Goal: Book appointment/travel/reservation

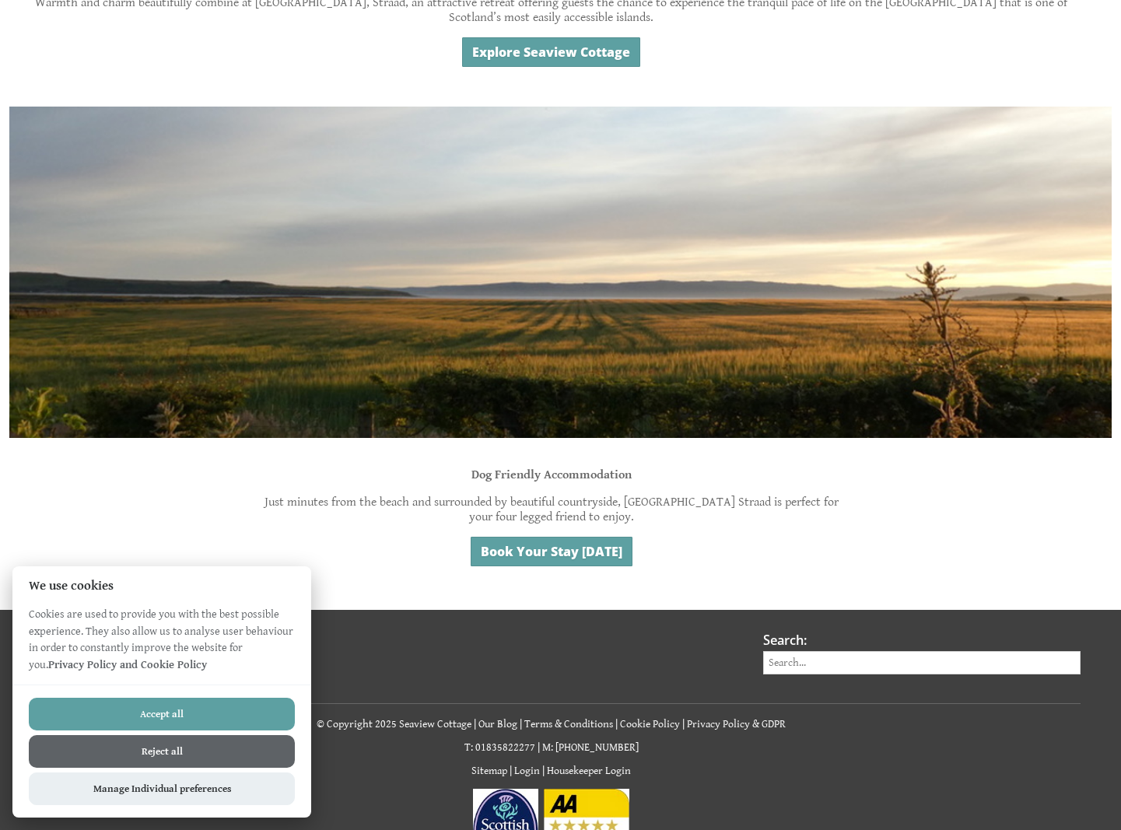
scroll to position [1232, 0]
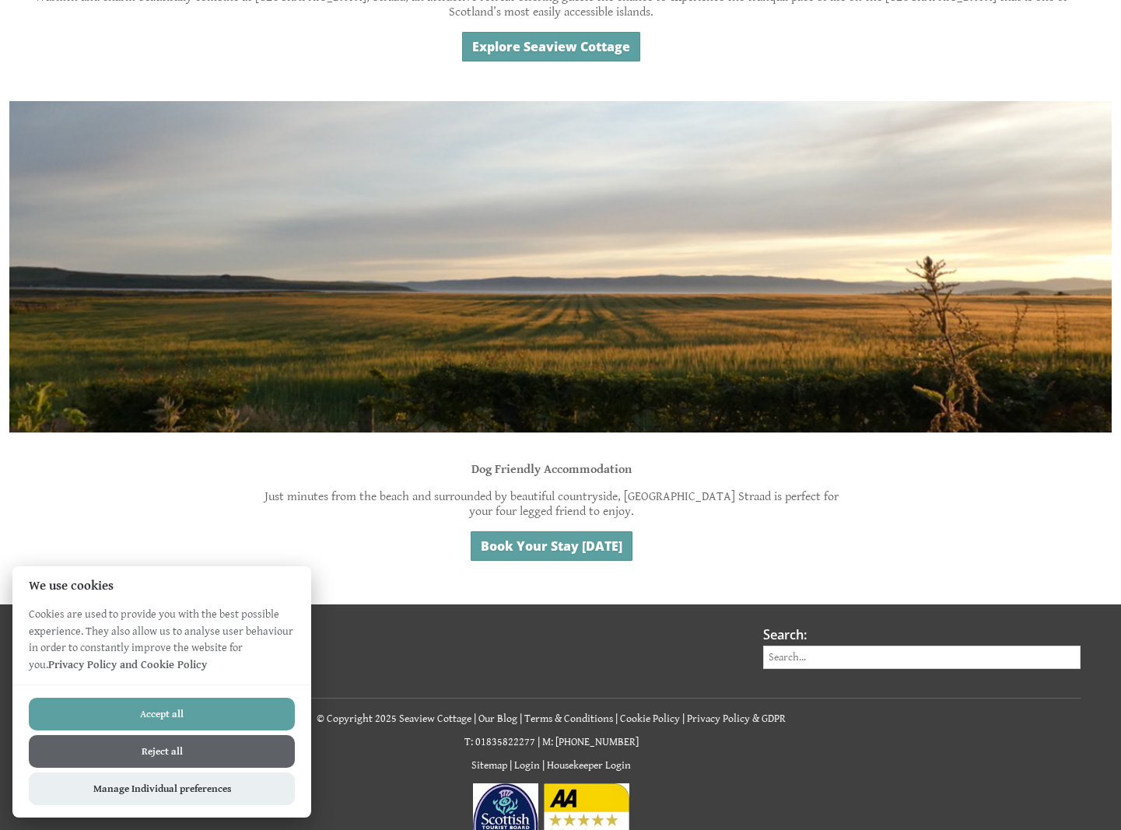
click at [192, 716] on button "Accept all" at bounding box center [162, 714] width 266 height 33
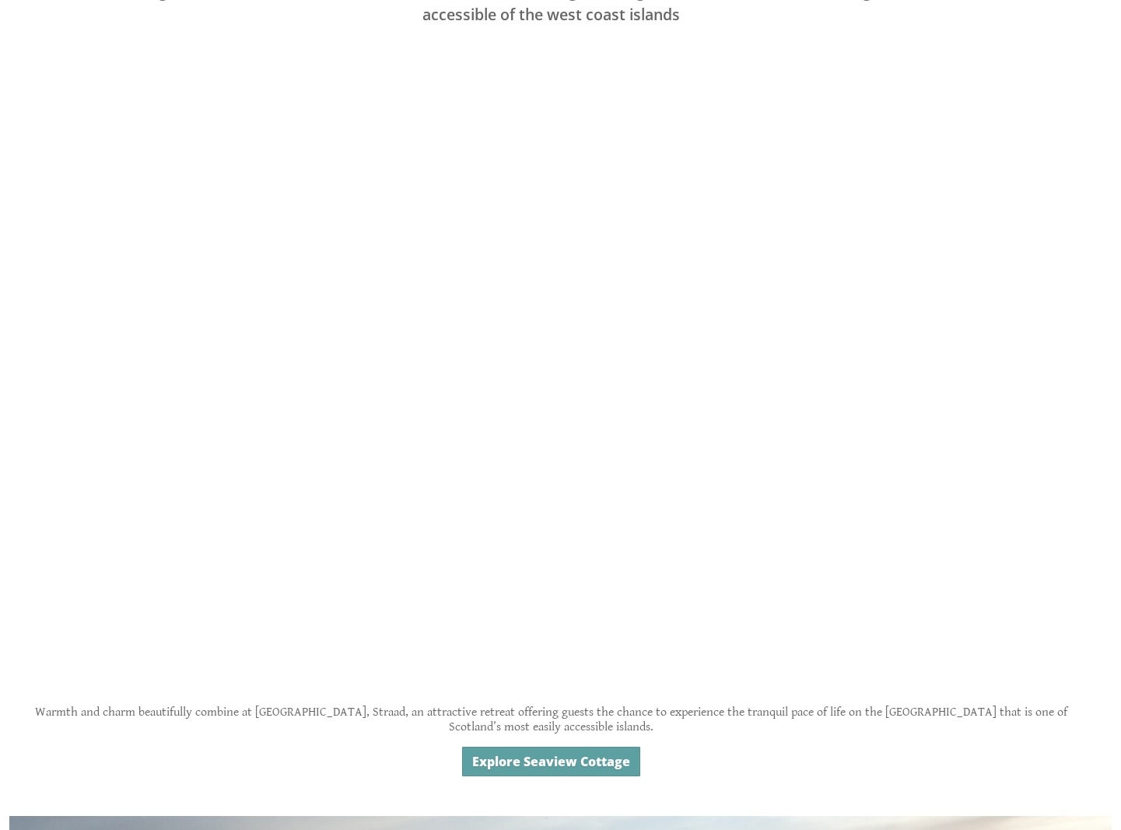
scroll to position [521, 0]
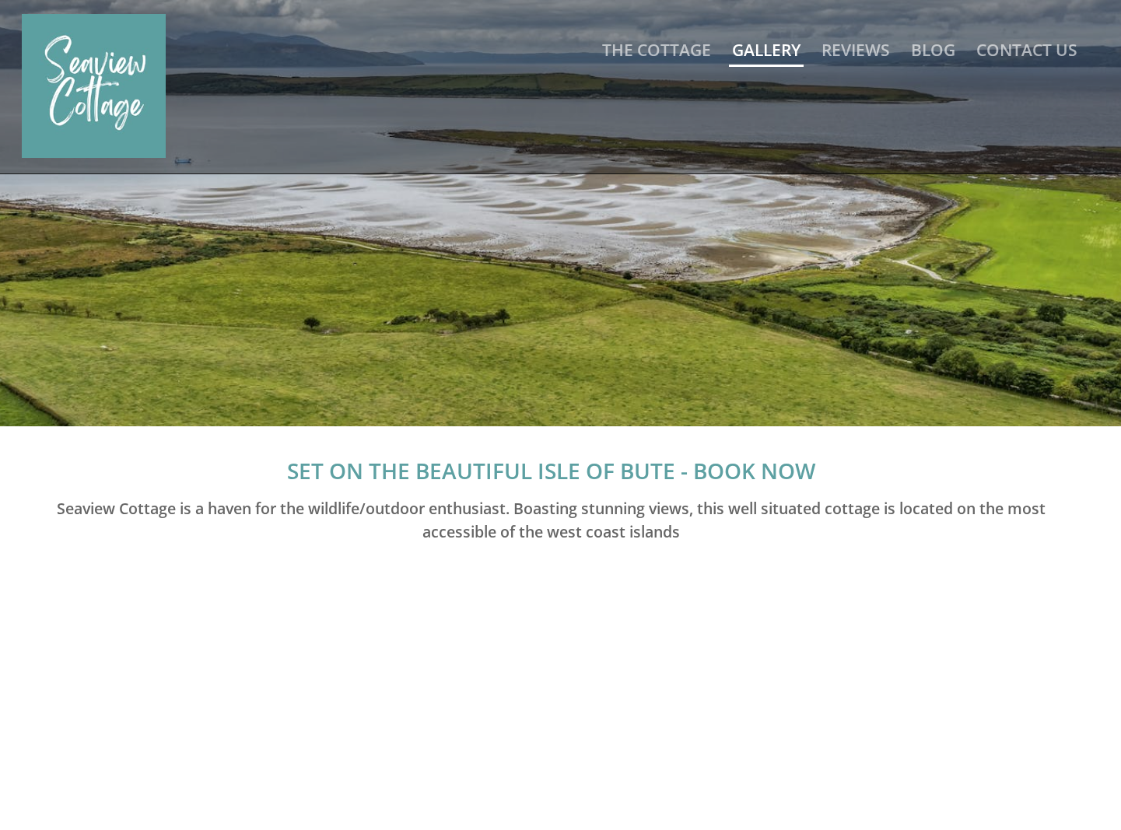
click at [771, 53] on link "Gallery" at bounding box center [766, 50] width 68 height 22
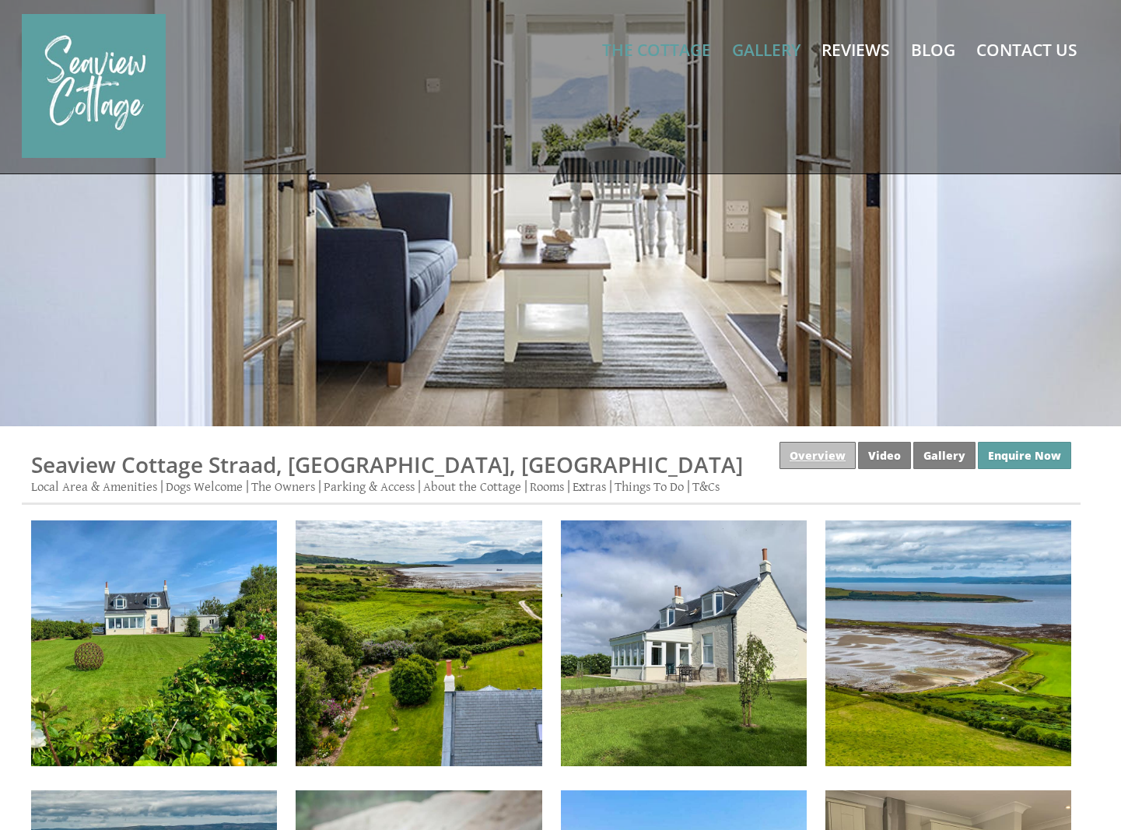
click at [824, 453] on link "Overview" at bounding box center [817, 455] width 76 height 27
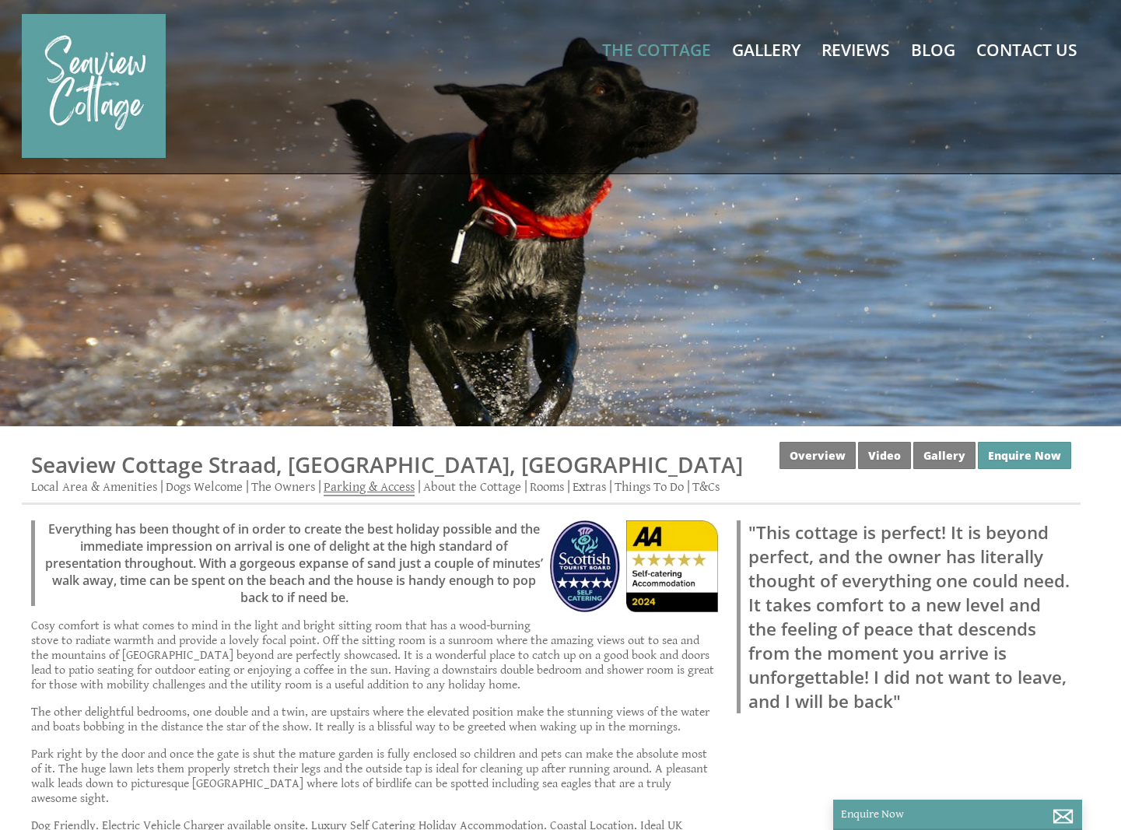
click at [364, 488] on link "Parking & Access" at bounding box center [369, 487] width 91 height 17
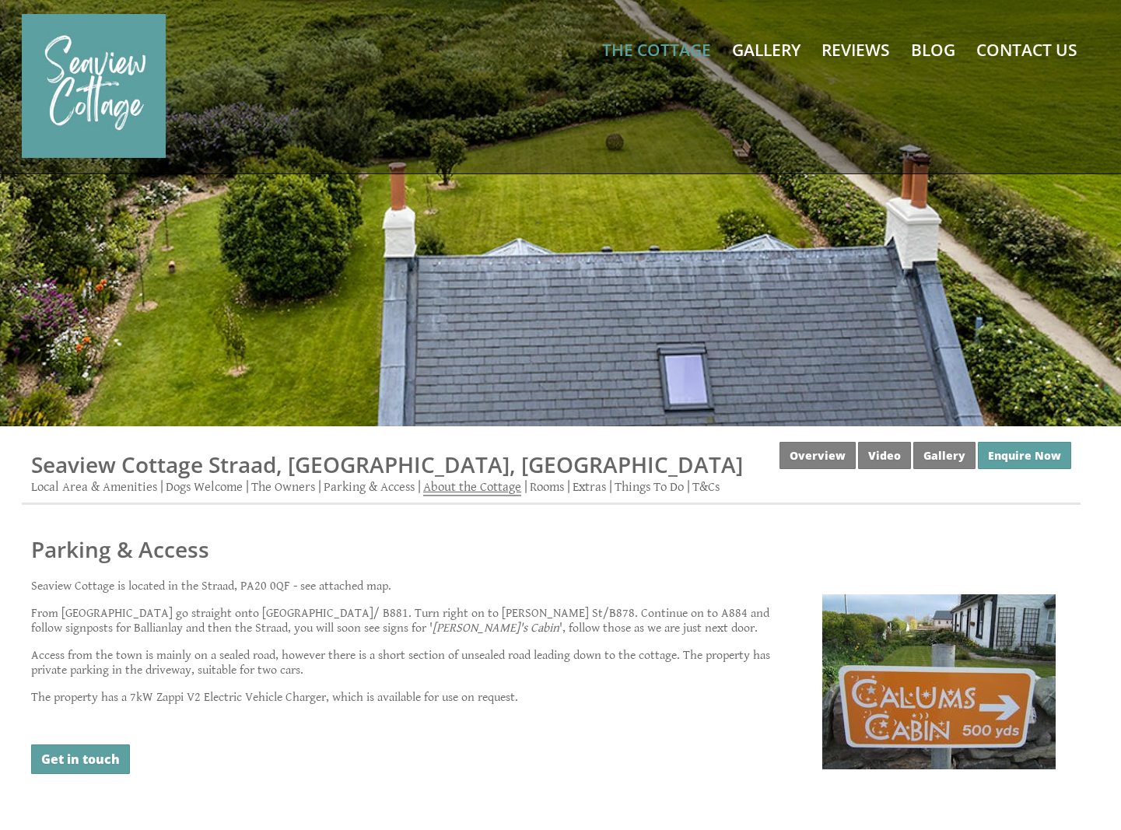
click at [464, 490] on link "About the Cottage" at bounding box center [472, 487] width 98 height 17
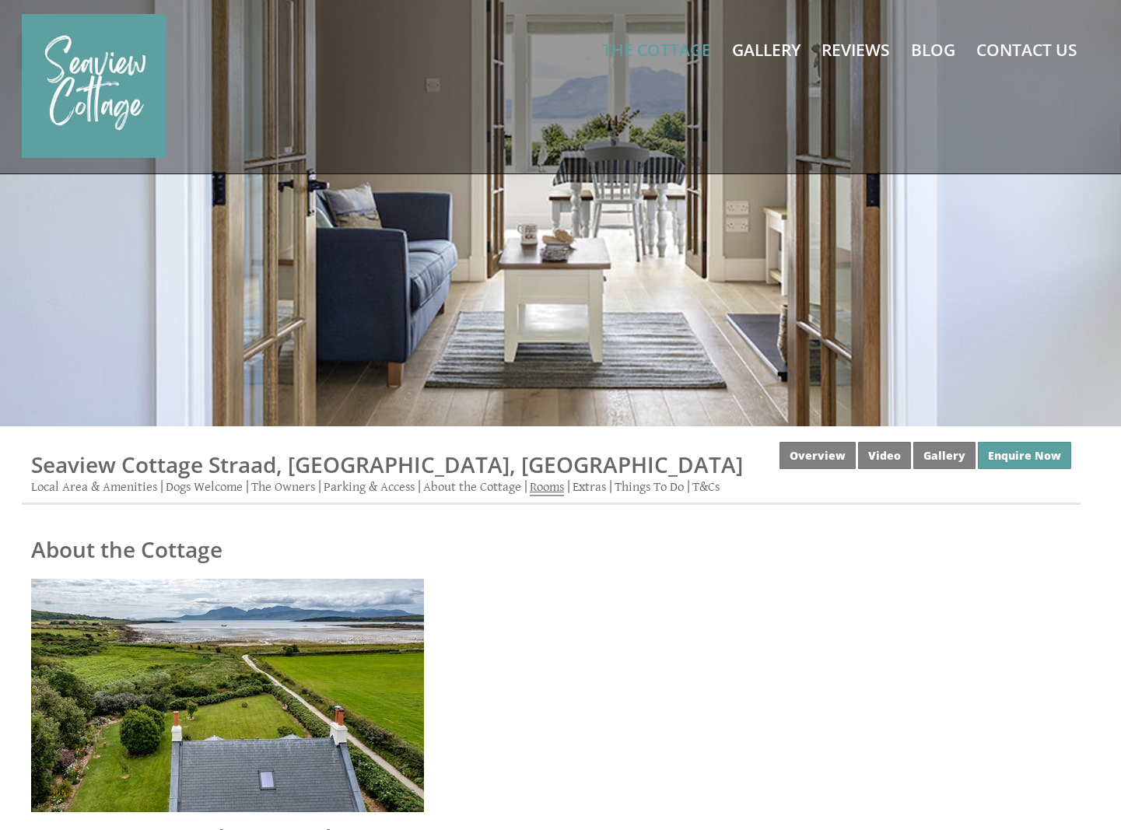
click at [552, 488] on link "Rooms" at bounding box center [547, 487] width 34 height 17
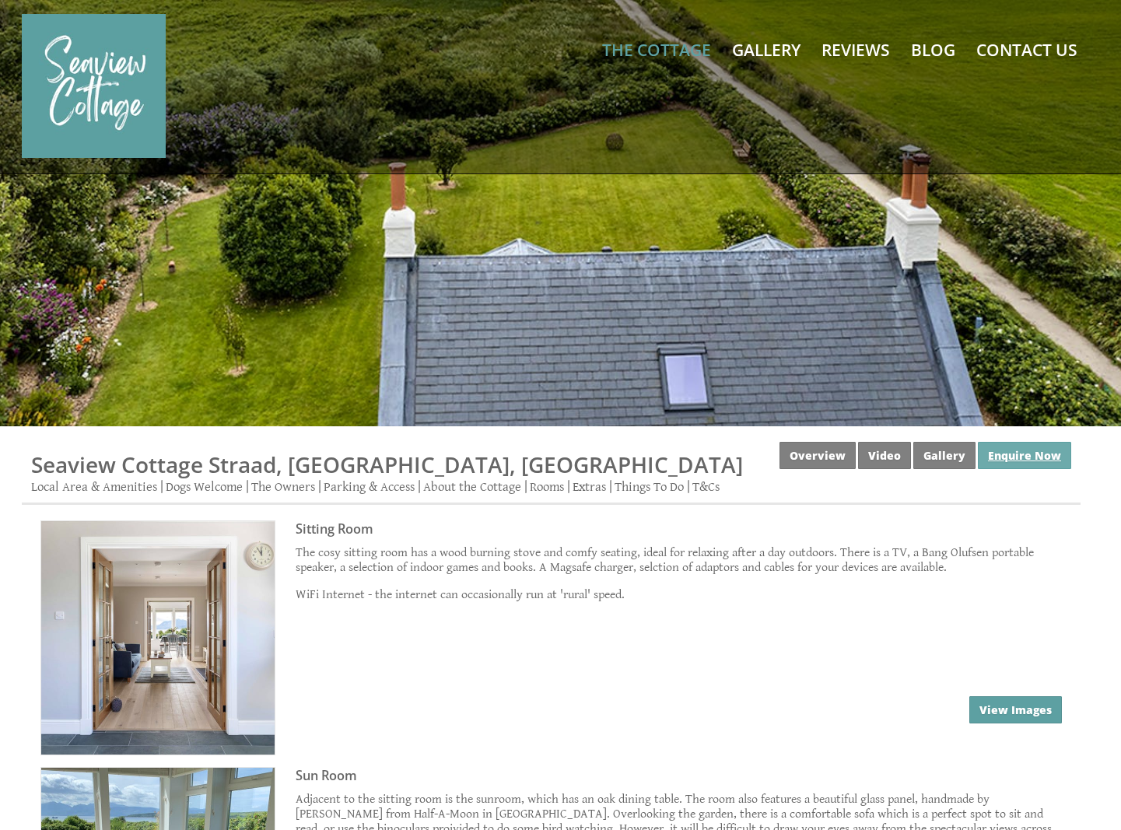
click at [1001, 447] on link "Enquire Now" at bounding box center [1024, 455] width 93 height 27
